Goal: Transaction & Acquisition: Purchase product/service

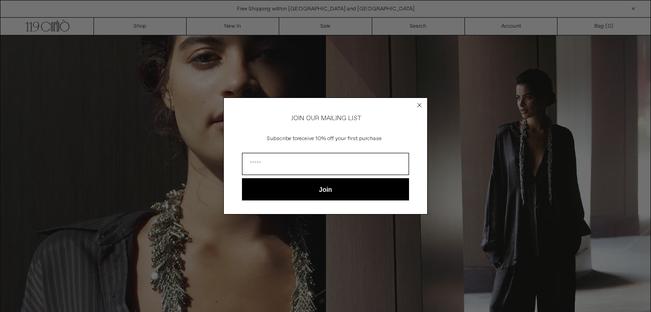
click at [417, 104] on circle "Close dialog" at bounding box center [419, 105] width 9 height 9
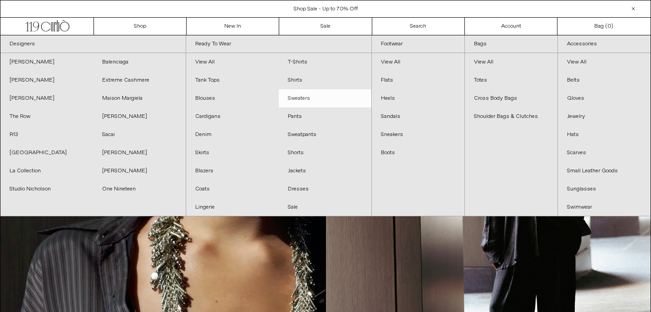
click at [294, 99] on link "Sweaters" at bounding box center [325, 98] width 93 height 18
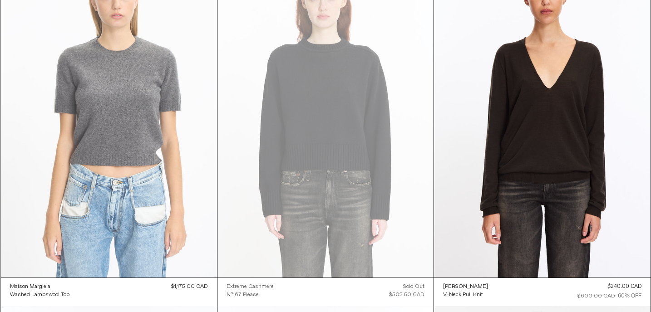
scroll to position [5367, 0]
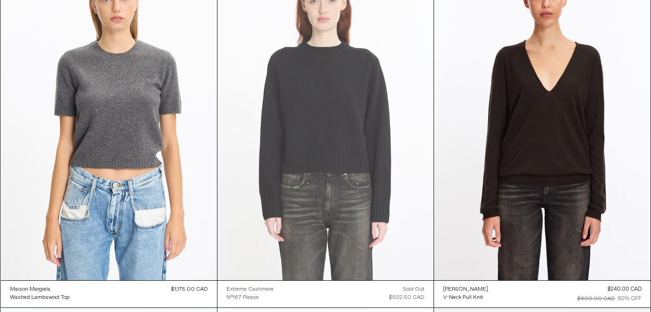
click at [278, 197] on at bounding box center [325, 118] width 216 height 324
click at [327, 169] on at bounding box center [325, 118] width 216 height 324
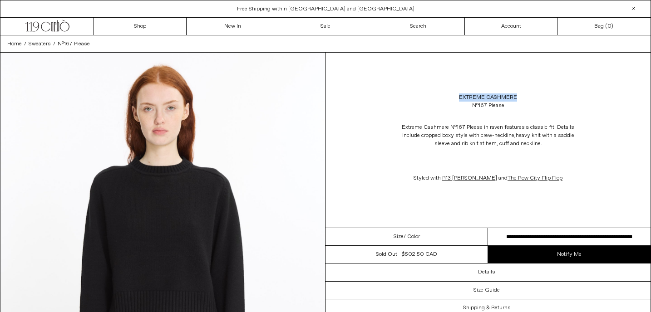
drag, startPoint x: 509, startPoint y: 104, endPoint x: 457, endPoint y: 92, distance: 52.8
click at [456, 91] on div "Extreme Cashmere N°167 Please" at bounding box center [487, 101] width 325 height 25
click at [457, 92] on div "Extreme Cashmere N°167 Please" at bounding box center [487, 101] width 325 height 25
drag, startPoint x: 456, startPoint y: 95, endPoint x: 524, endPoint y: 115, distance: 71.4
click at [524, 115] on div "Extreme Cashmere N°167 Please Extreme Cashmere N°167 Please in raven features a…" at bounding box center [487, 140] width 325 height 175
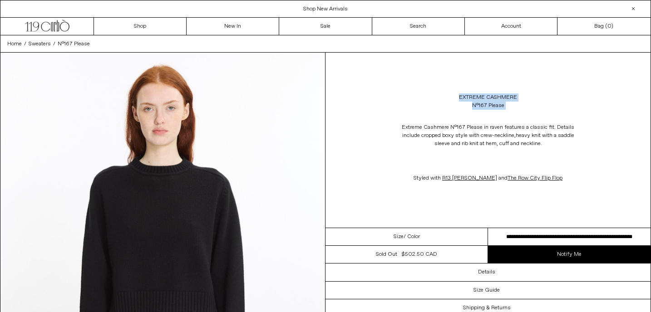
copy div "Extreme Cashmere N°167 Please"
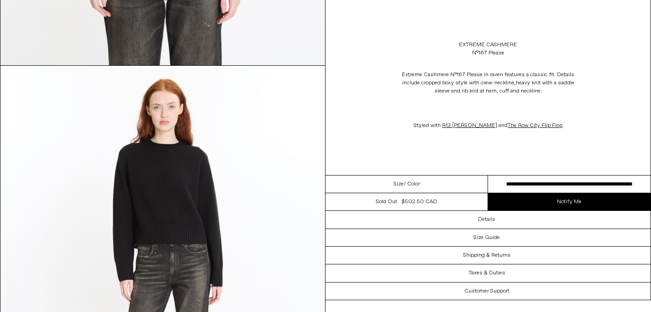
click at [411, 107] on p at bounding box center [487, 108] width 181 height 17
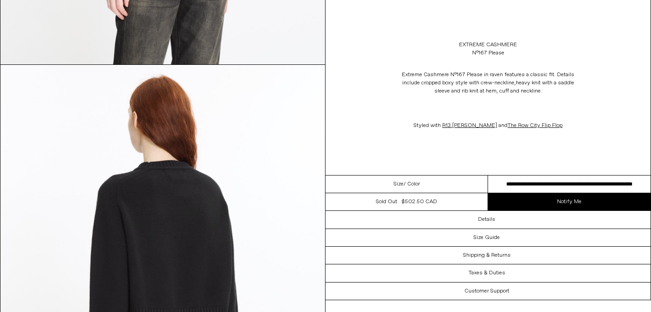
scroll to position [1300, 0]
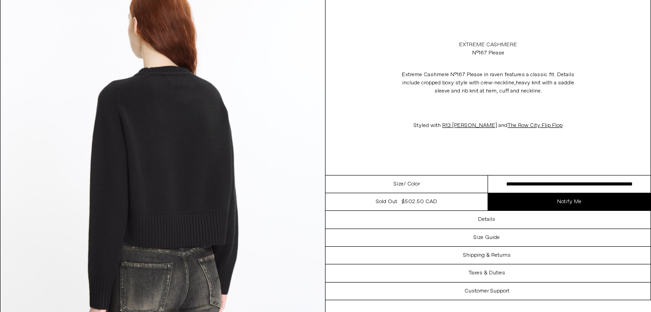
click at [479, 45] on link "Extreme Cashmere" at bounding box center [488, 45] width 58 height 8
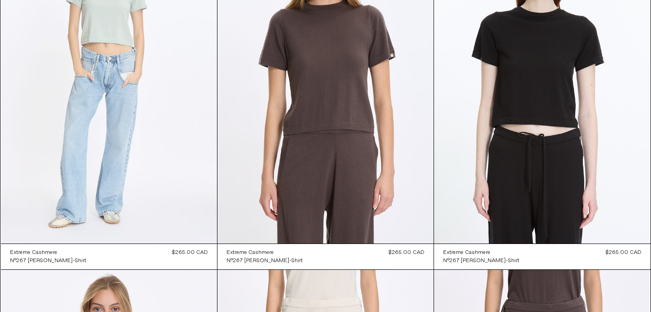
scroll to position [2938, 0]
click at [161, 194] on at bounding box center [109, 81] width 216 height 324
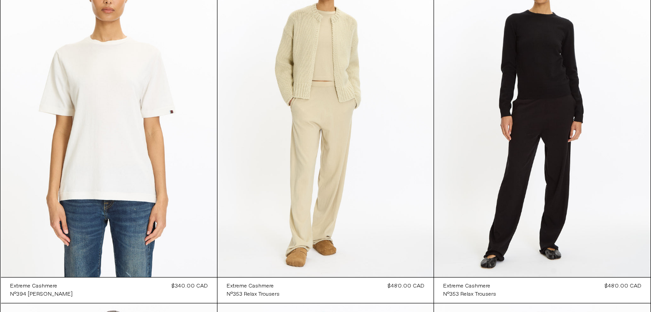
scroll to position [4656, 0]
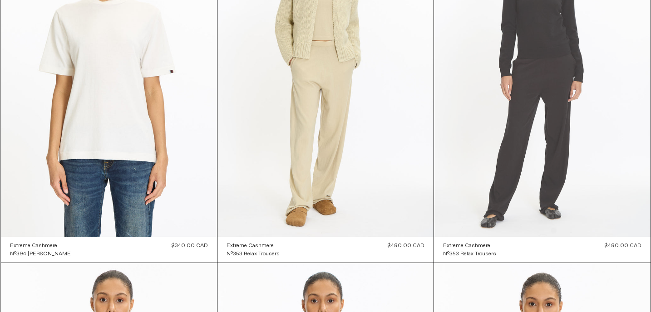
click at [579, 181] on at bounding box center [542, 75] width 216 height 324
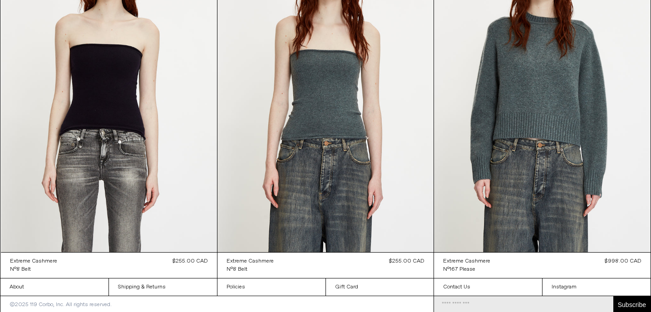
scroll to position [7141, 0]
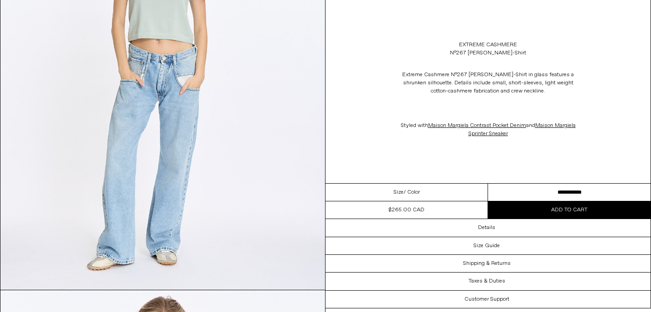
scroll to position [168, 0]
click at [481, 122] on link "Maison Margiela Contrast Pocket Denim" at bounding box center [477, 125] width 98 height 7
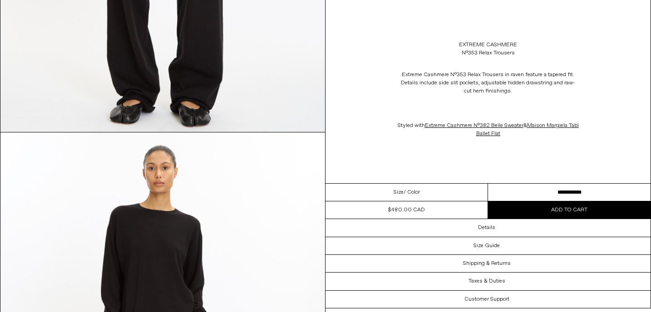
scroll to position [796, 0]
